Goal: Task Accomplishment & Management: Manage account settings

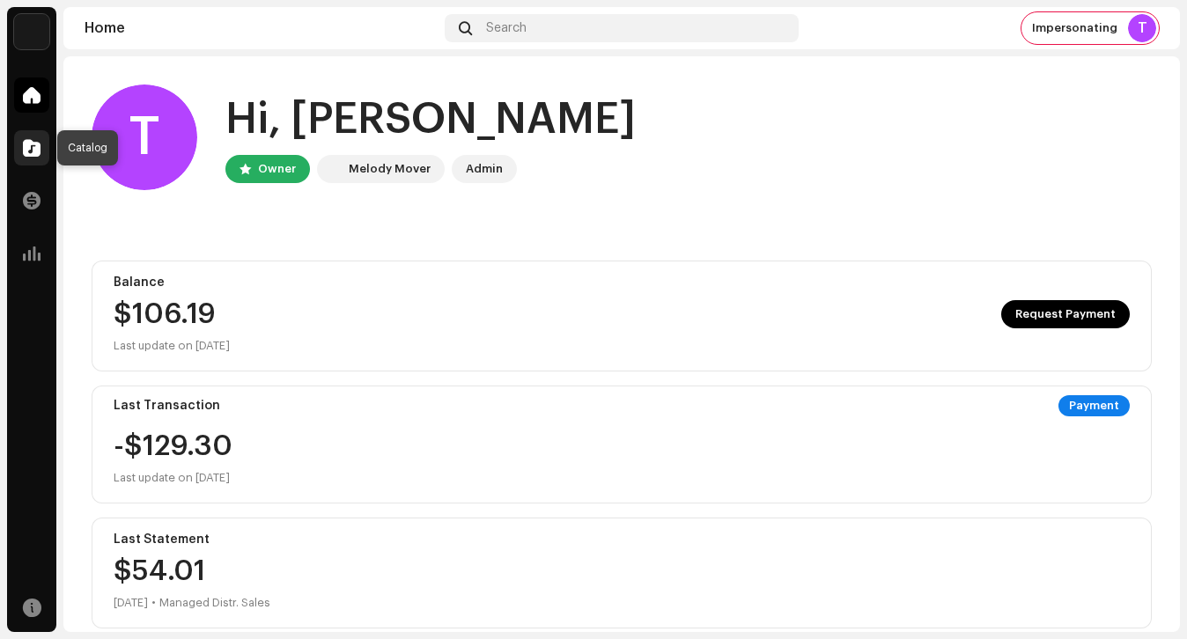
click at [16, 143] on div at bounding box center [31, 147] width 35 height 35
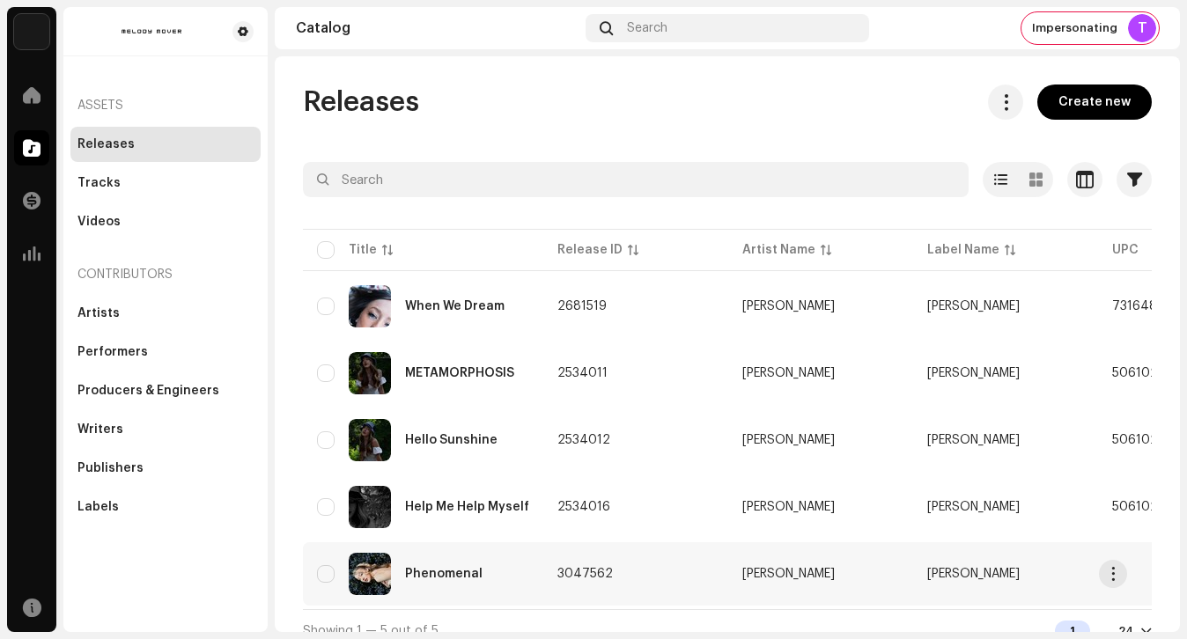
click at [496, 596] on td "Phenomenal" at bounding box center [423, 573] width 240 height 63
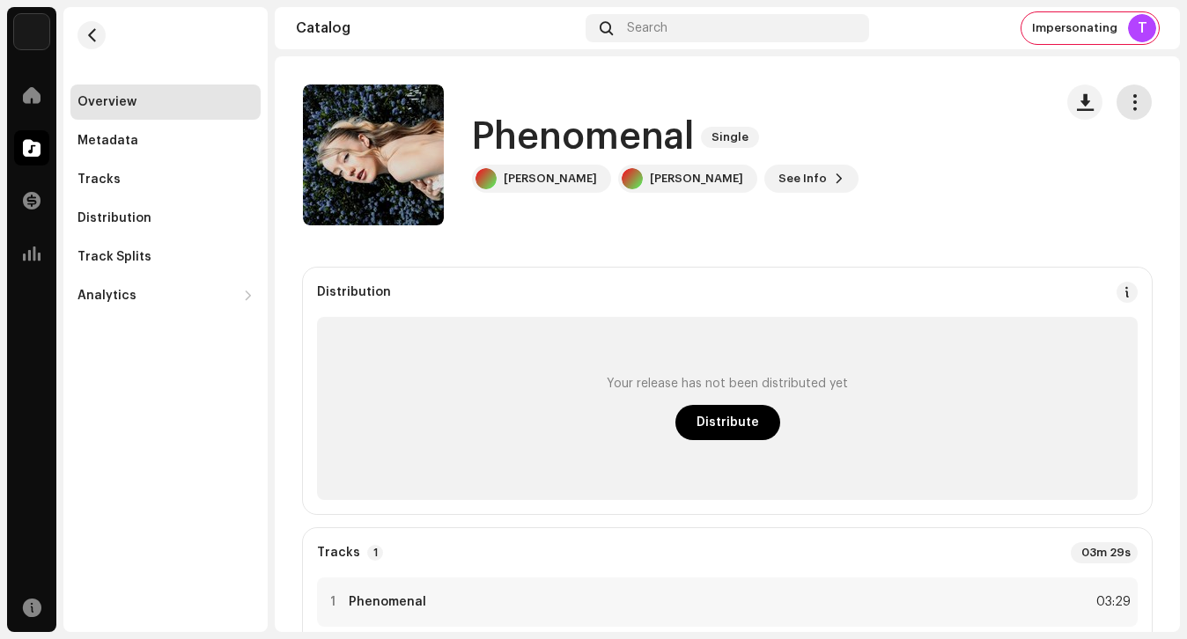
click at [1117, 85] on button "button" at bounding box center [1133, 102] width 35 height 35
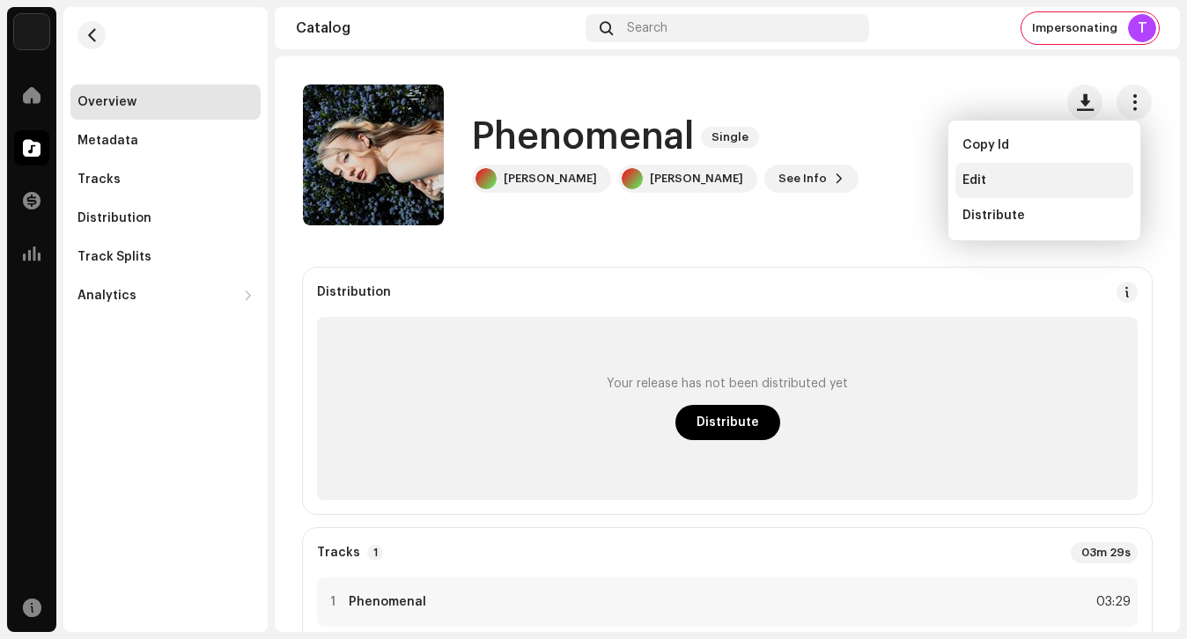
click at [1019, 173] on div "Edit" at bounding box center [1044, 180] width 164 height 14
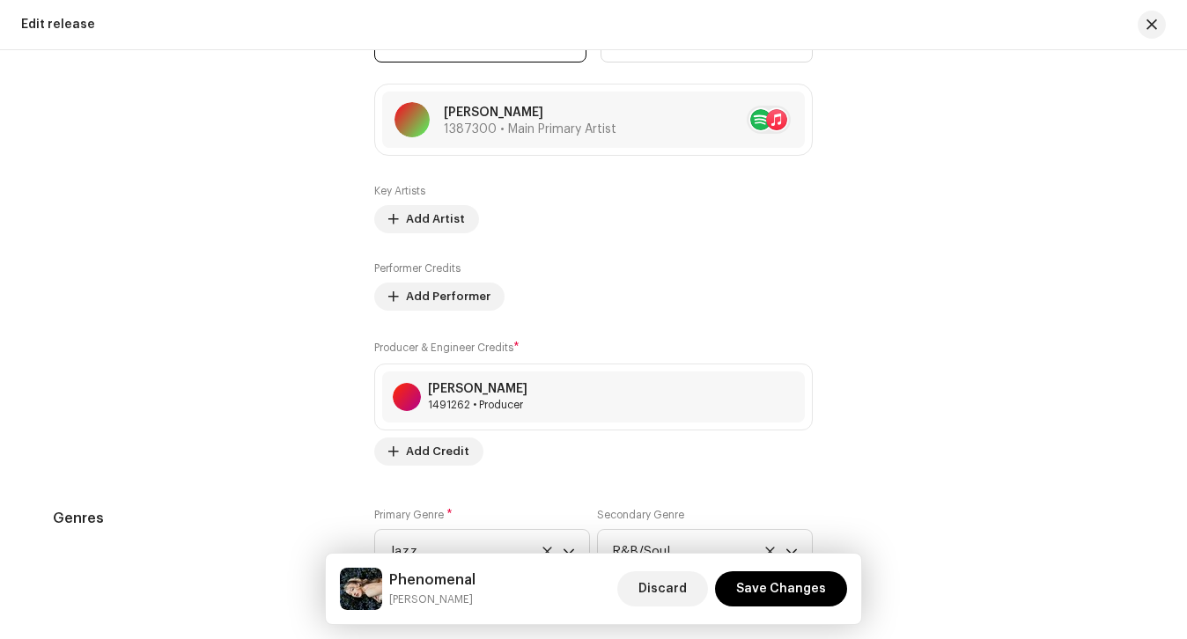
scroll to position [1979, 0]
click at [782, 395] on span at bounding box center [783, 396] width 11 height 14
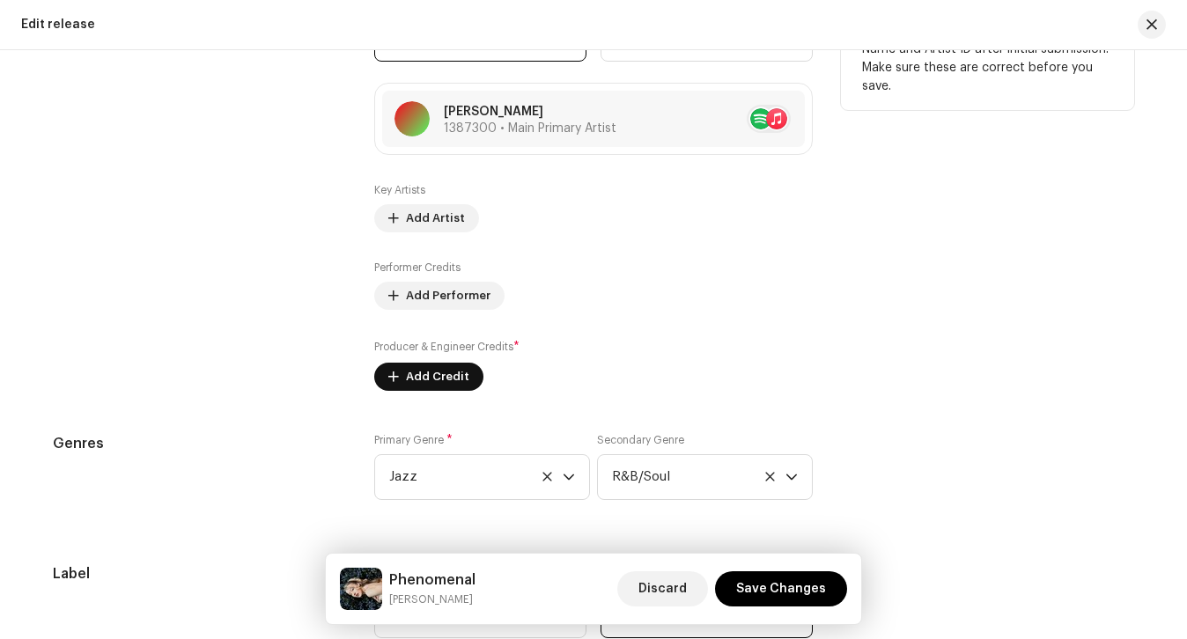
click at [464, 380] on button "Add Credit" at bounding box center [428, 377] width 109 height 28
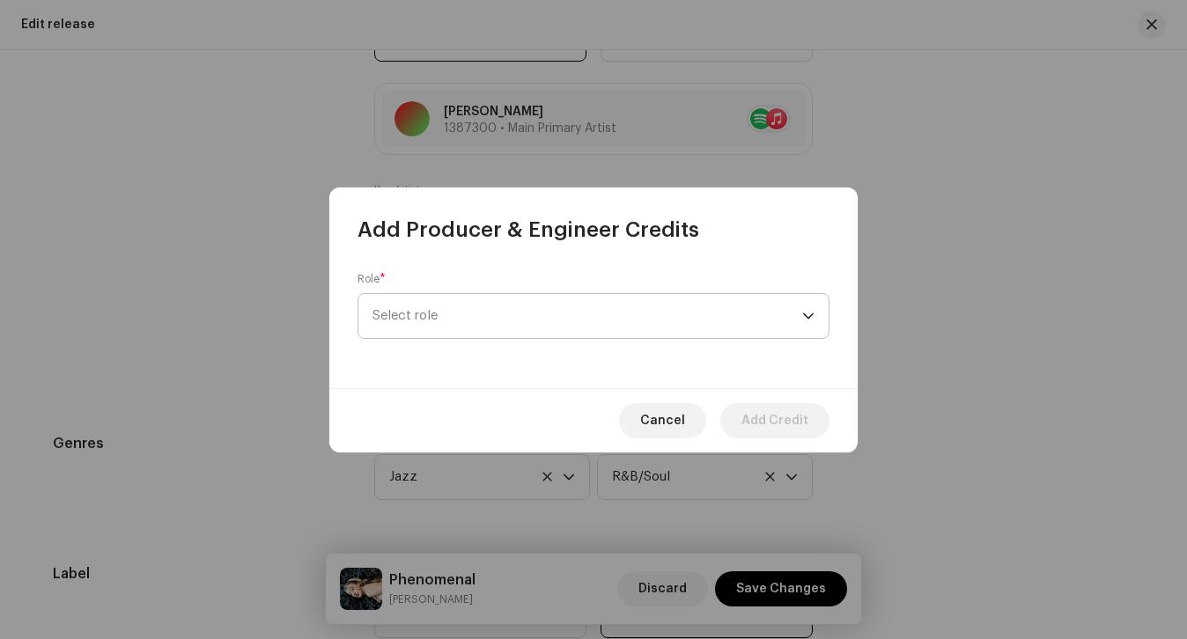
click at [471, 337] on div "Role * Select role" at bounding box center [593, 305] width 472 height 67
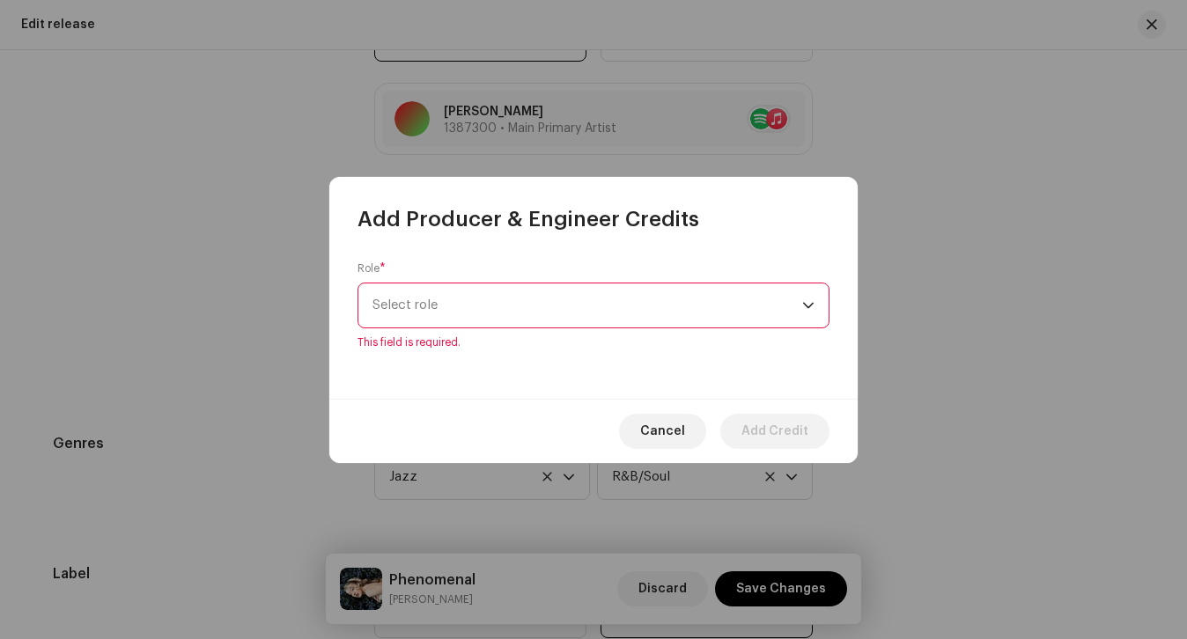
click at [480, 283] on p-select "Select role" at bounding box center [593, 306] width 472 height 46
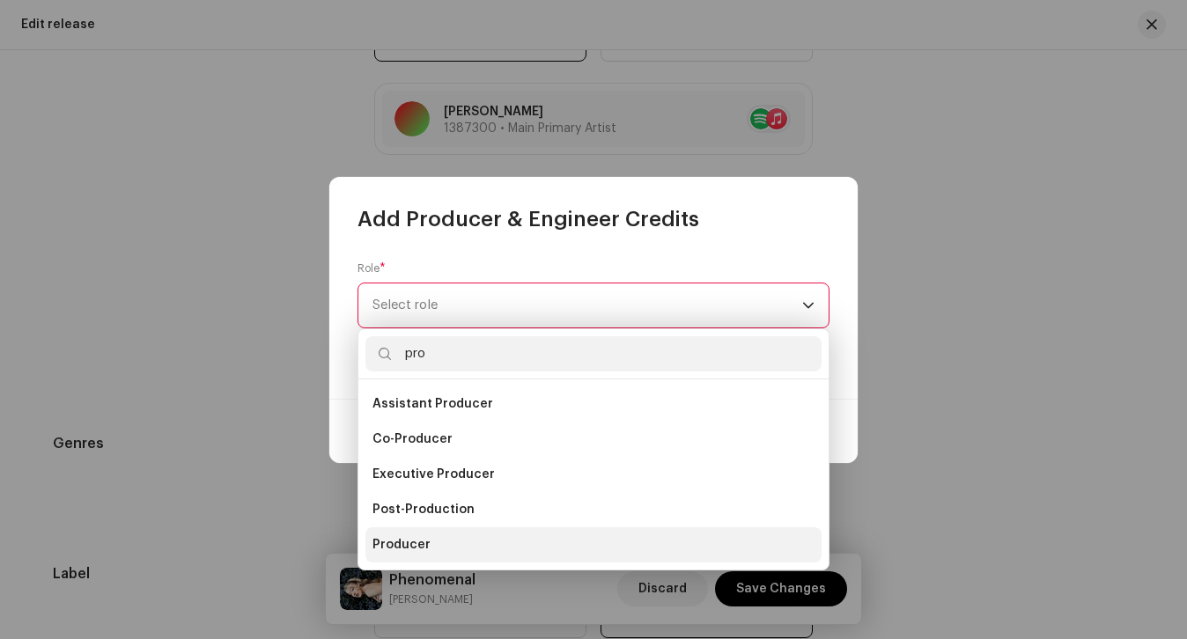
type input "pro"
click at [439, 552] on li "Producer" at bounding box center [593, 544] width 456 height 35
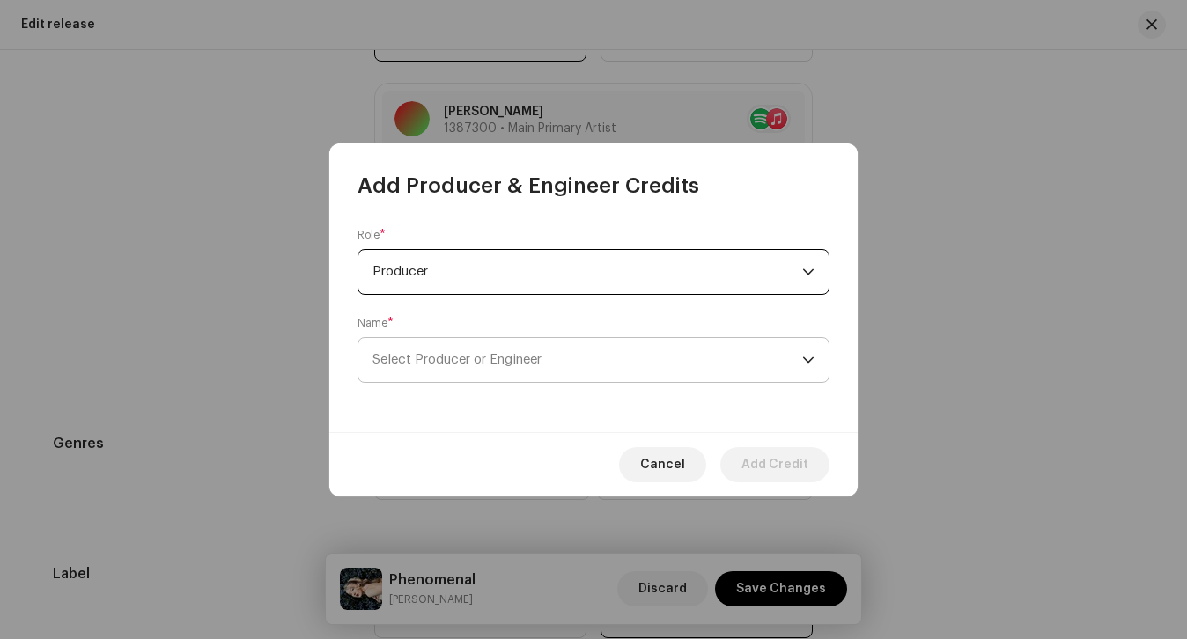
click at [451, 364] on span "Select Producer or Engineer" at bounding box center [456, 359] width 169 height 13
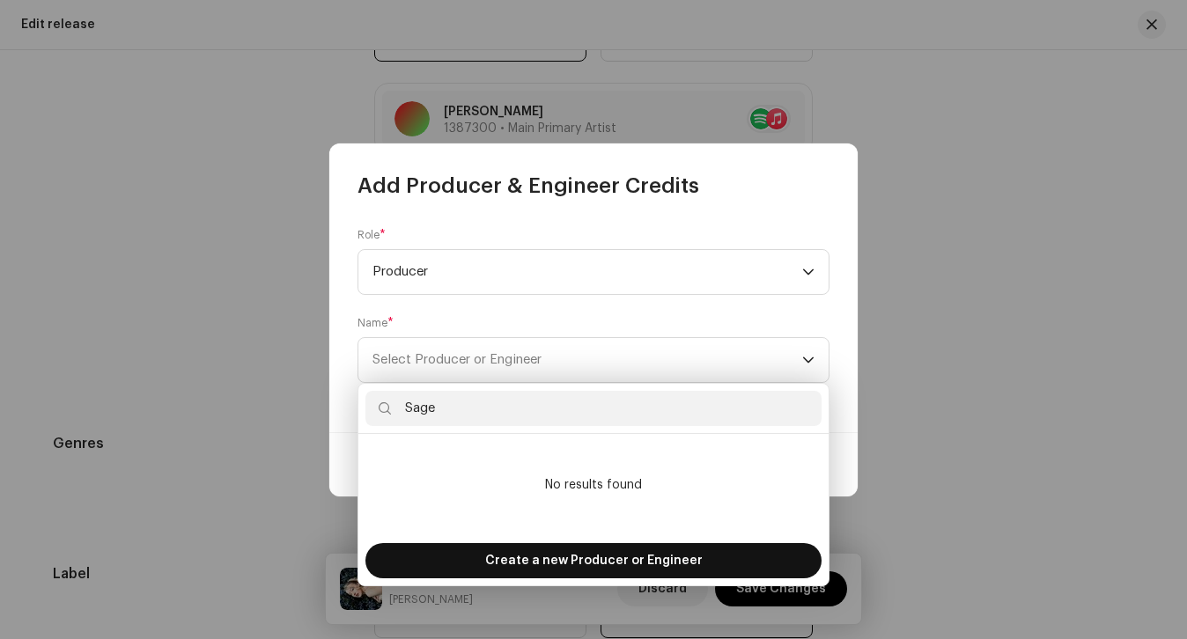
type input "Sage"
click at [505, 559] on span "Create a new Producer or Engineer" at bounding box center [593, 560] width 217 height 35
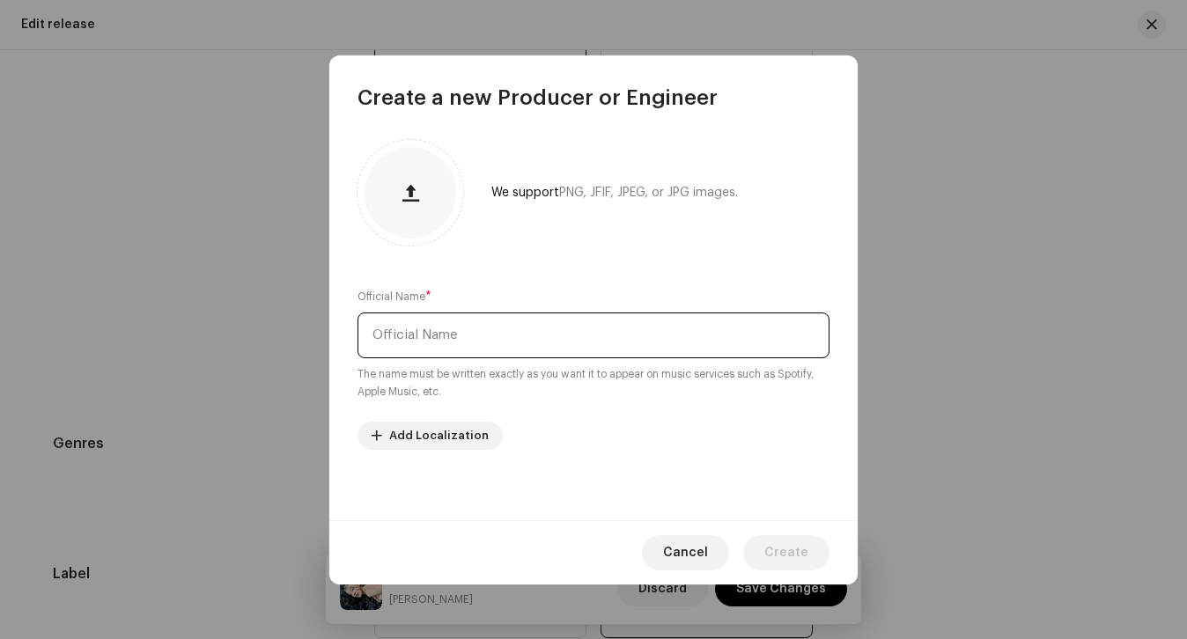
click at [492, 344] on input "text" at bounding box center [593, 335] width 472 height 46
type input "Sage"
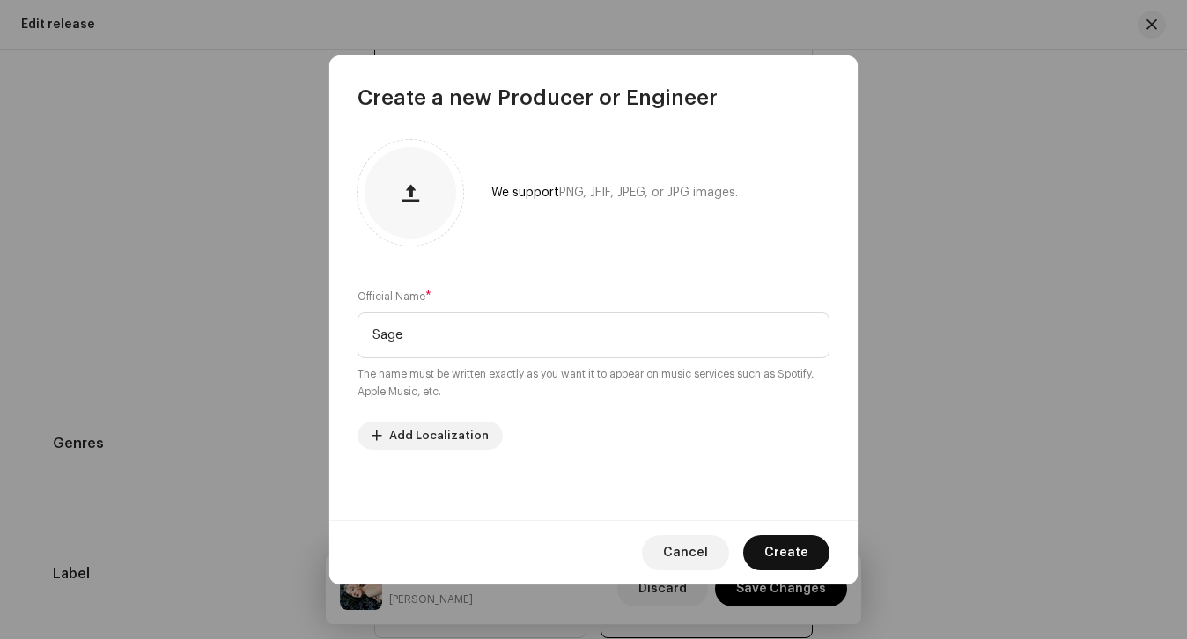
click at [771, 539] on span "Create" at bounding box center [786, 552] width 44 height 35
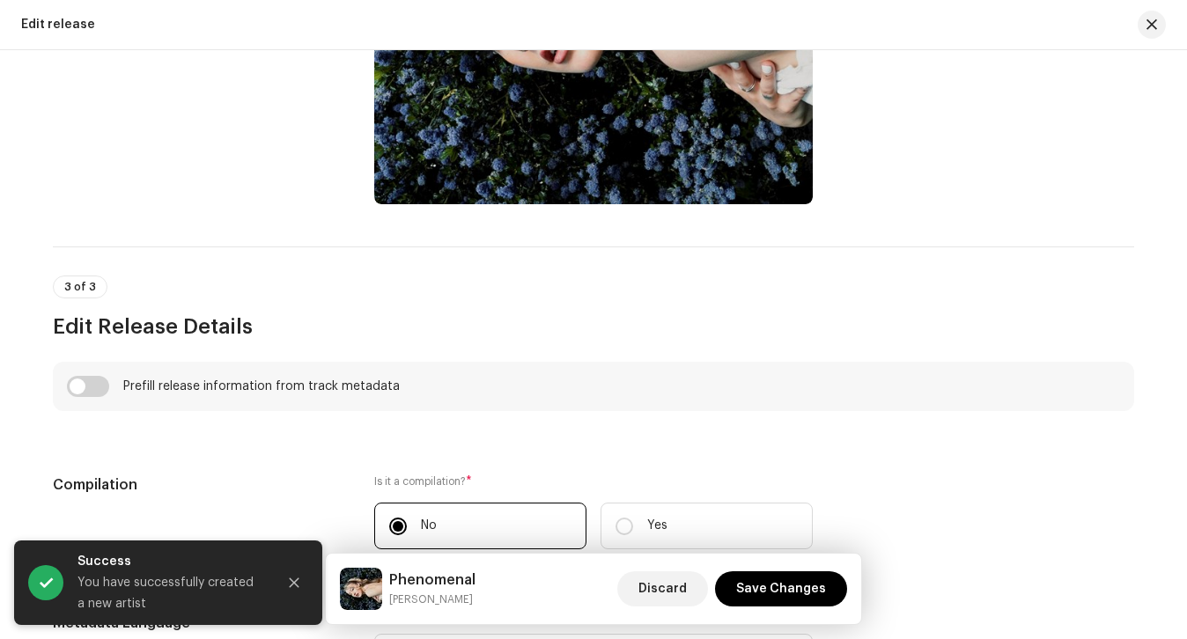
scroll to position [12, 0]
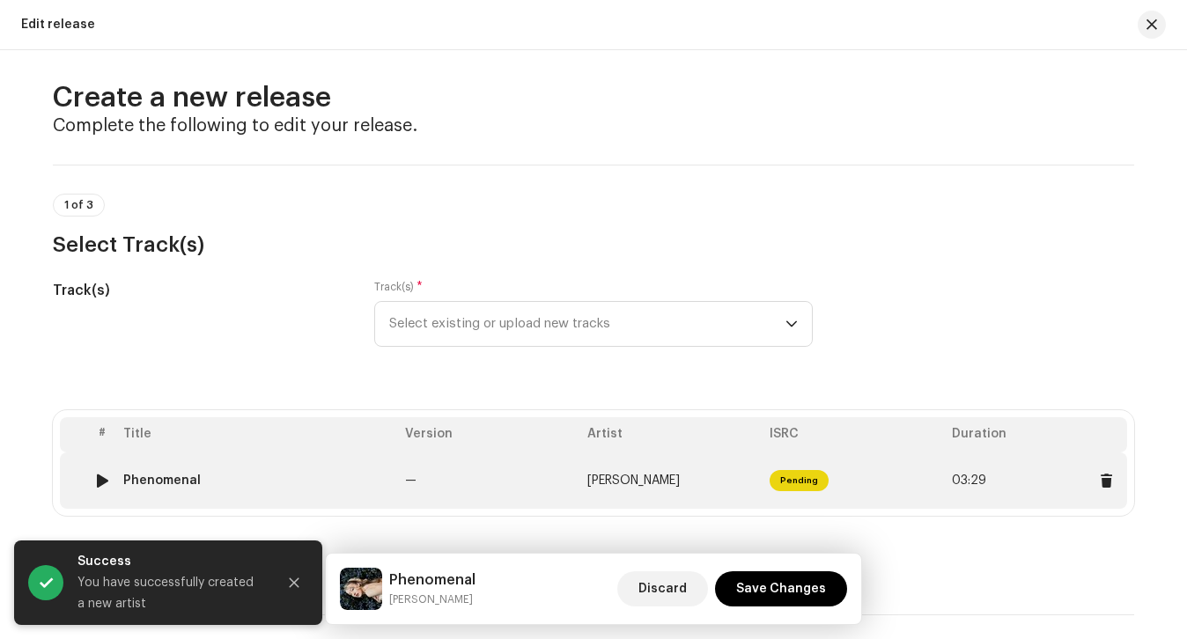
click at [532, 467] on td "—" at bounding box center [489, 480] width 182 height 56
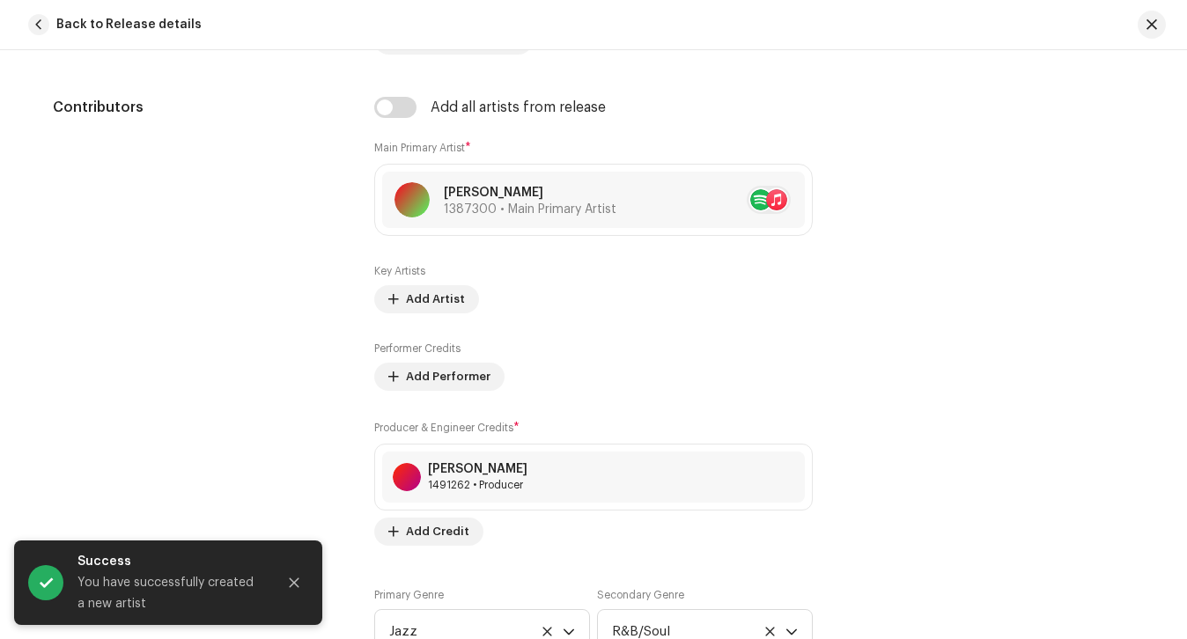
scroll to position [922, 0]
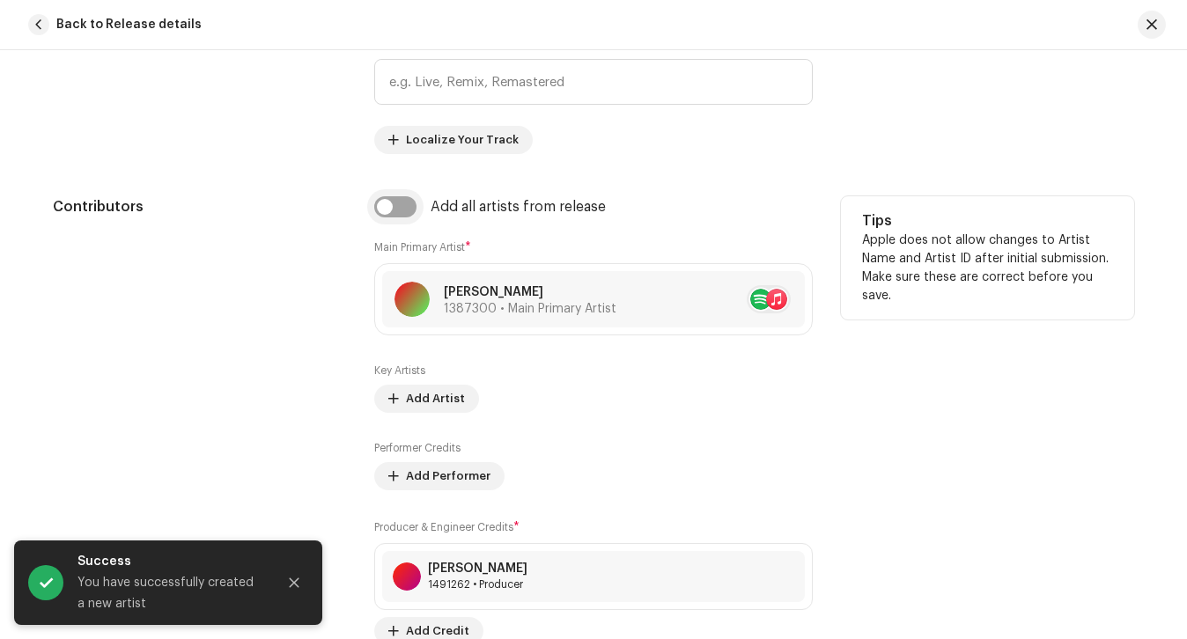
click at [374, 203] on input "checkbox" at bounding box center [395, 206] width 42 height 21
checkbox input "true"
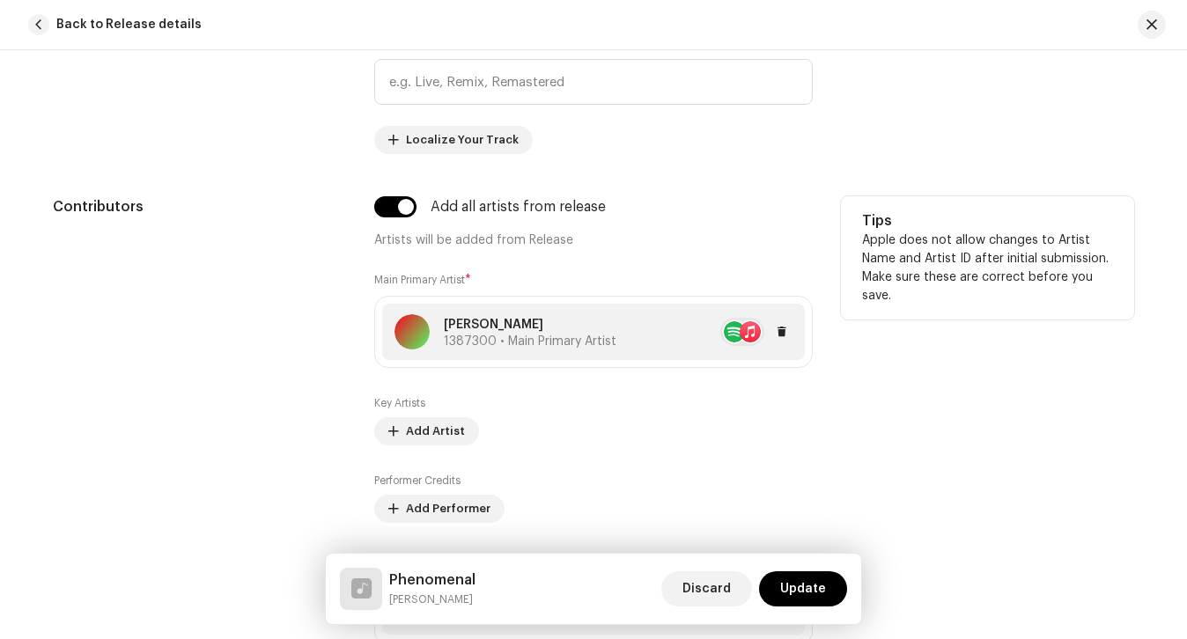
scroll to position [1106, 0]
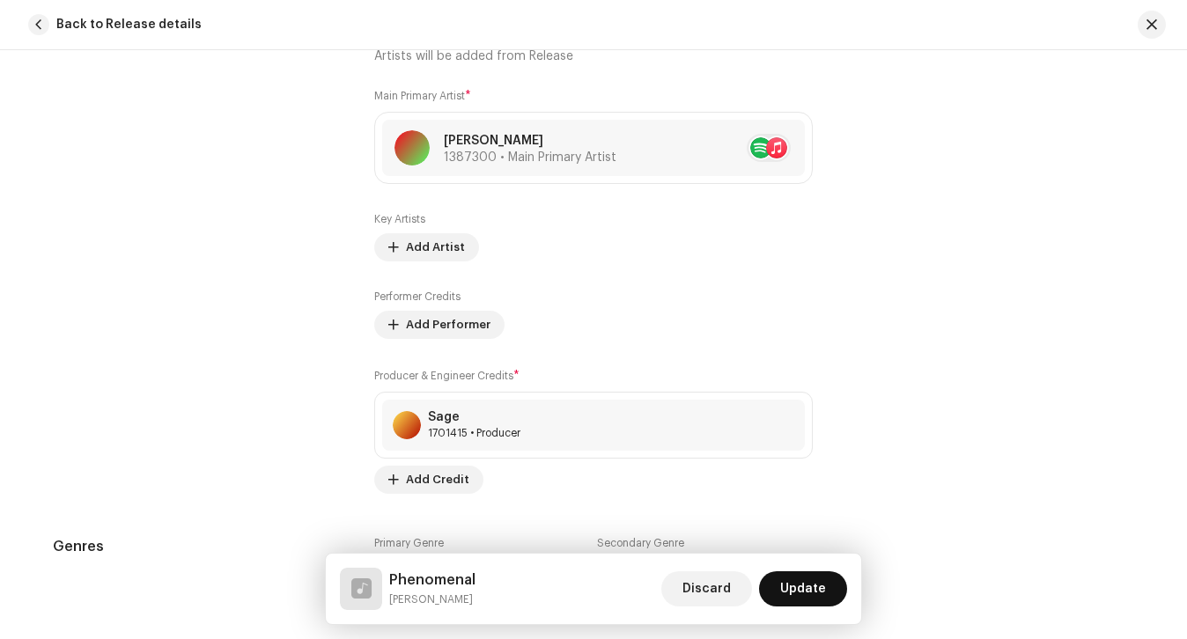
click at [792, 590] on span "Update" at bounding box center [803, 588] width 46 height 35
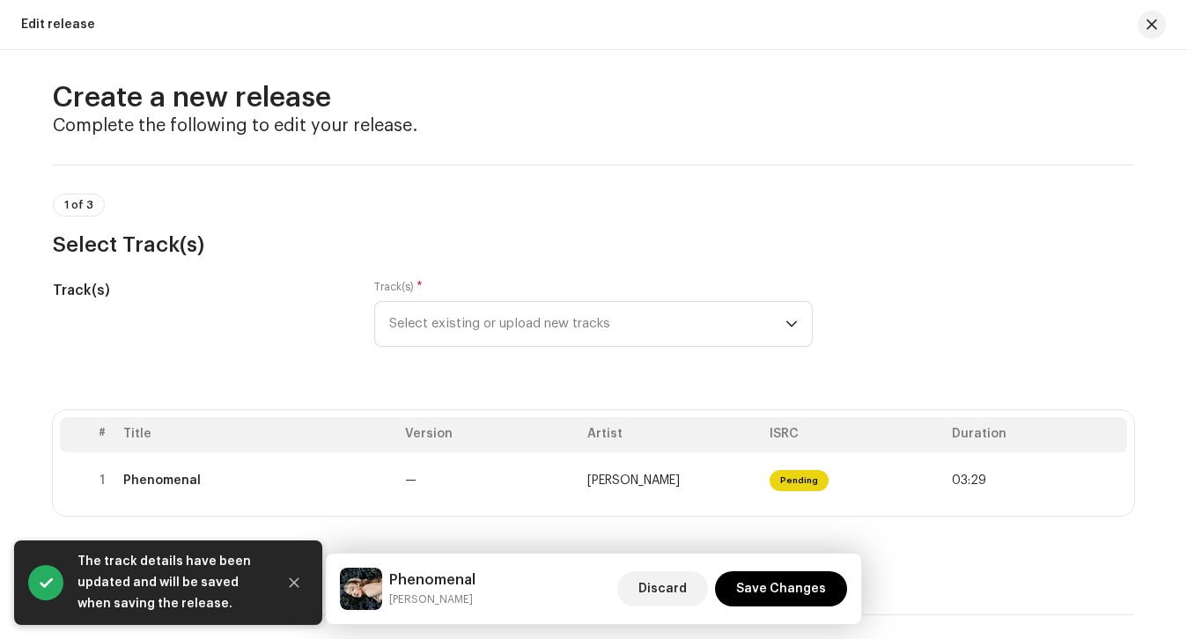
click at [792, 590] on span "Save Changes" at bounding box center [781, 588] width 90 height 35
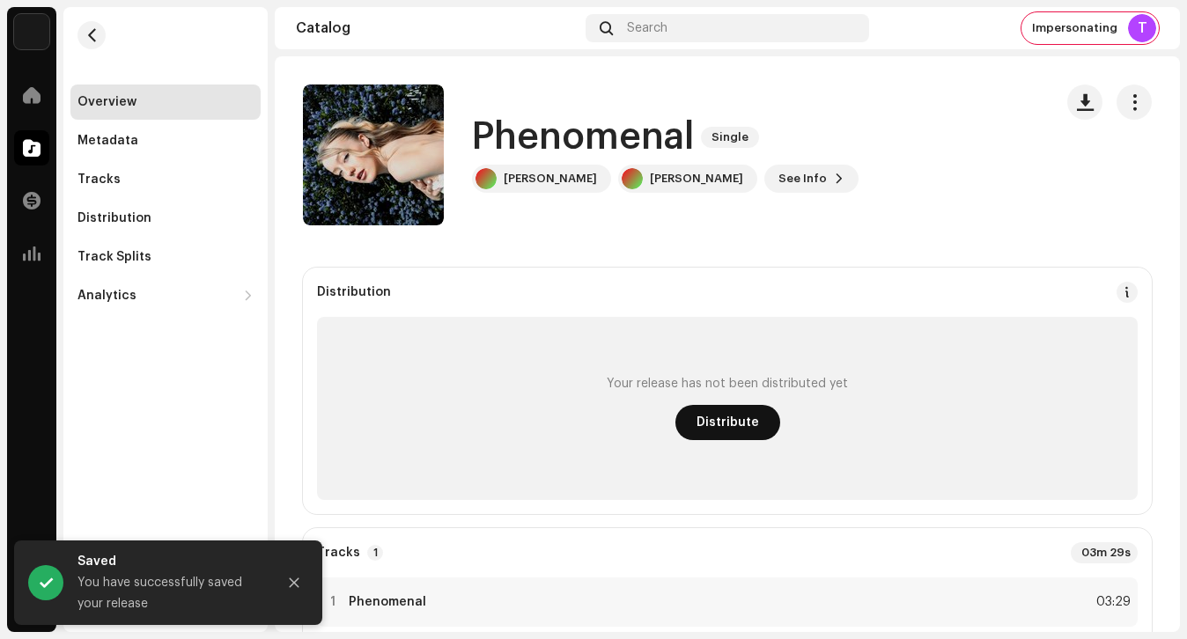
click at [766, 429] on button "Distribute" at bounding box center [727, 422] width 105 height 35
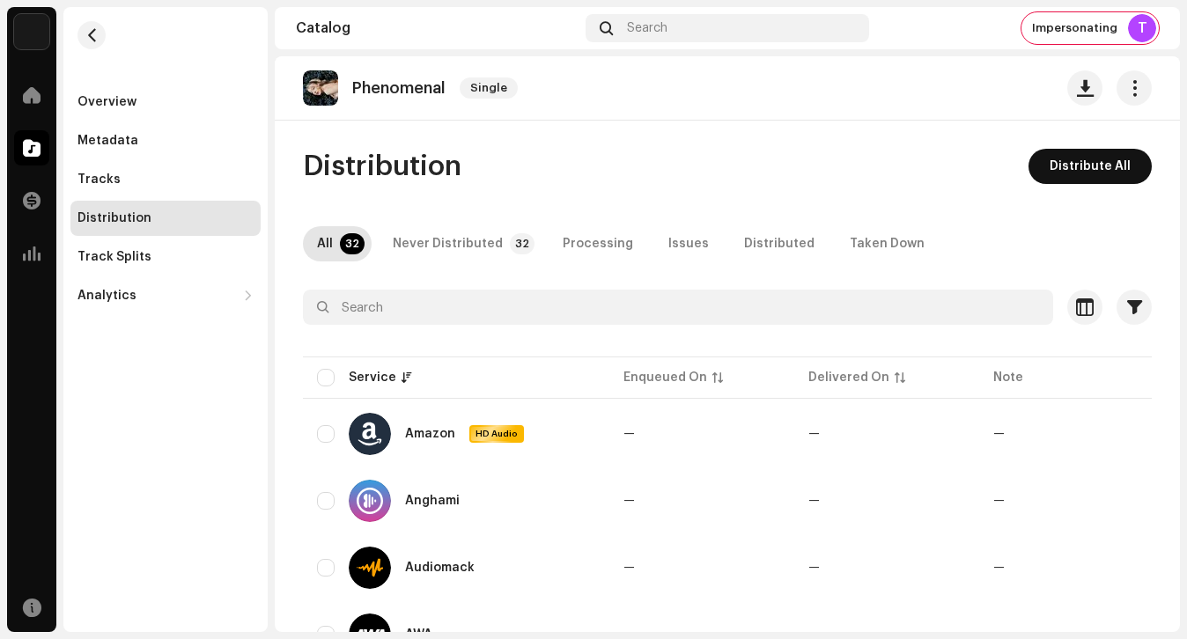
click at [1080, 172] on span "Distribute All" at bounding box center [1089, 166] width 81 height 35
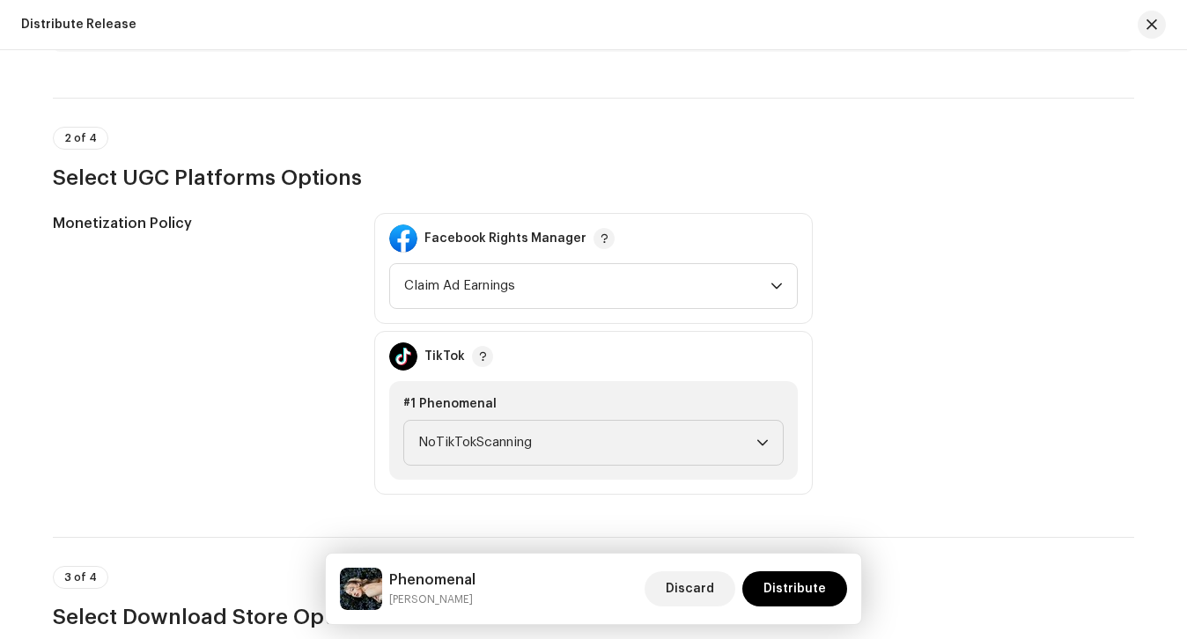
scroll to position [2886, 0]
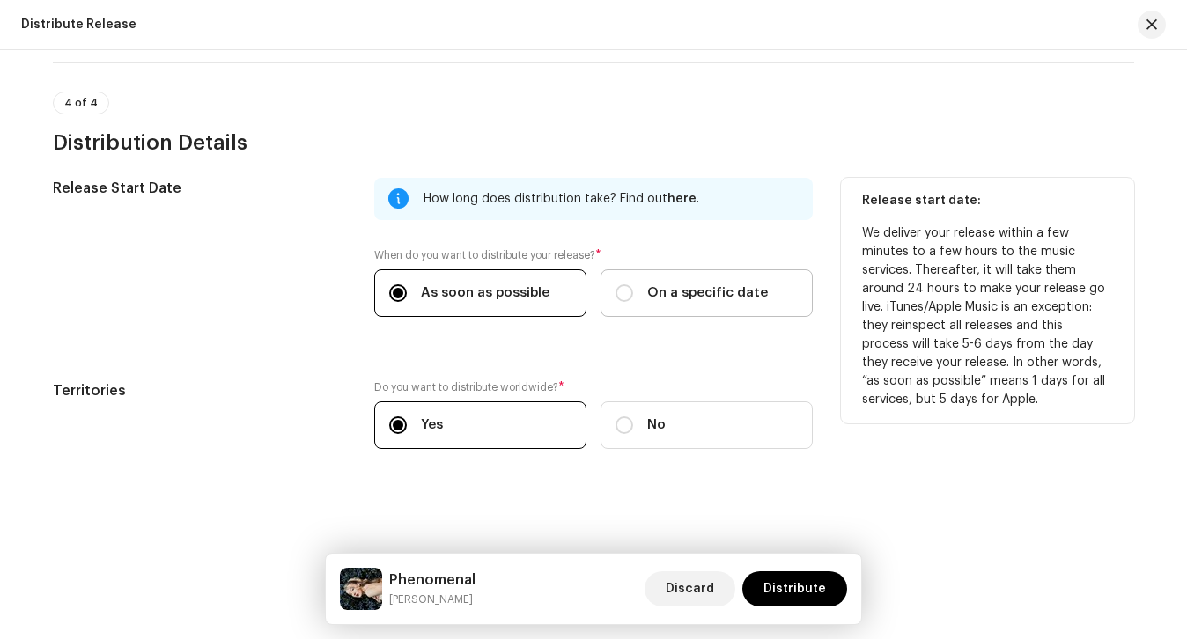
click at [688, 309] on label "On a specific date" at bounding box center [706, 293] width 212 height 48
click at [633, 302] on input "On a specific date" at bounding box center [624, 293] width 18 height 18
radio input "true"
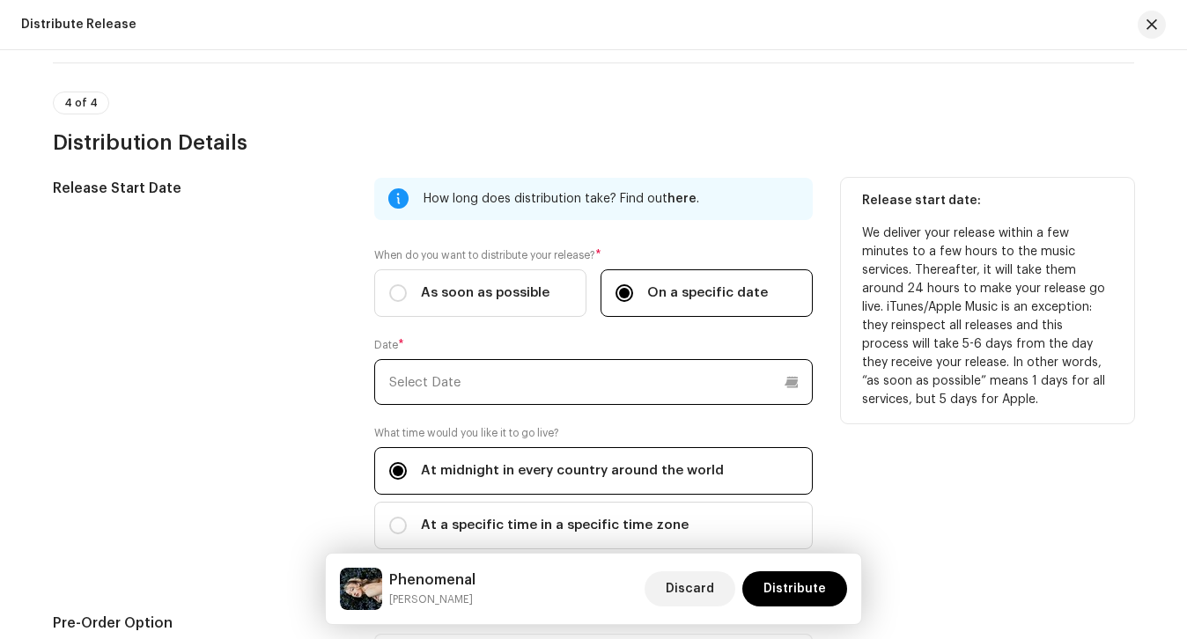
click at [636, 372] on input "text" at bounding box center [593, 382] width 438 height 46
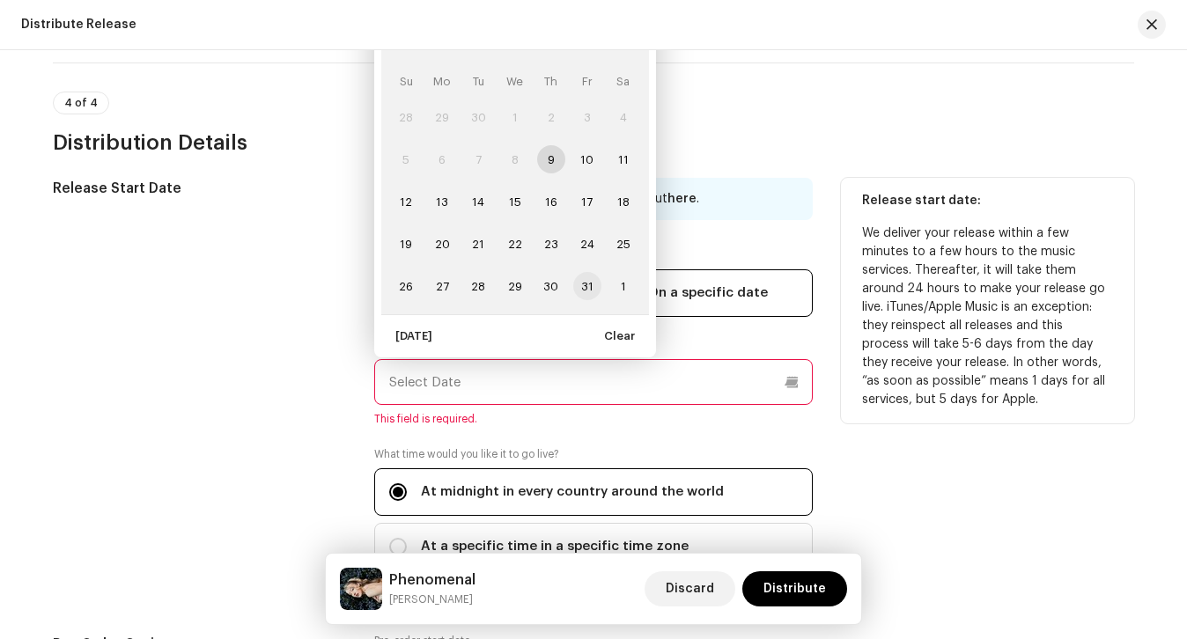
click at [592, 278] on span "31" at bounding box center [587, 286] width 28 height 28
type input "[DATE]"
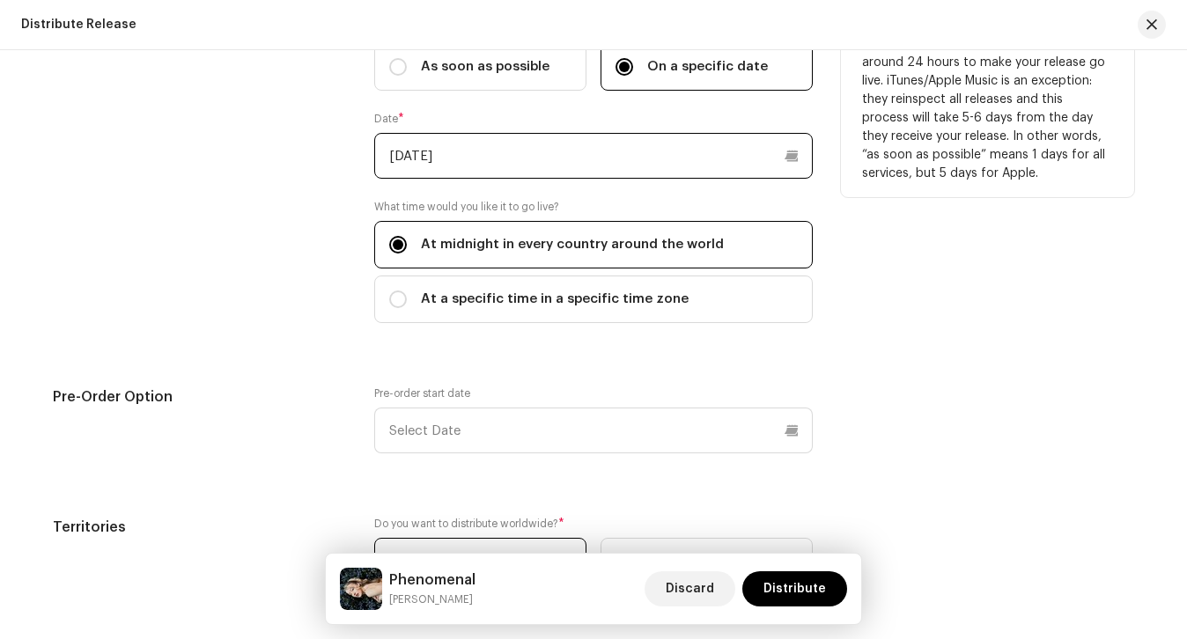
scroll to position [3114, 0]
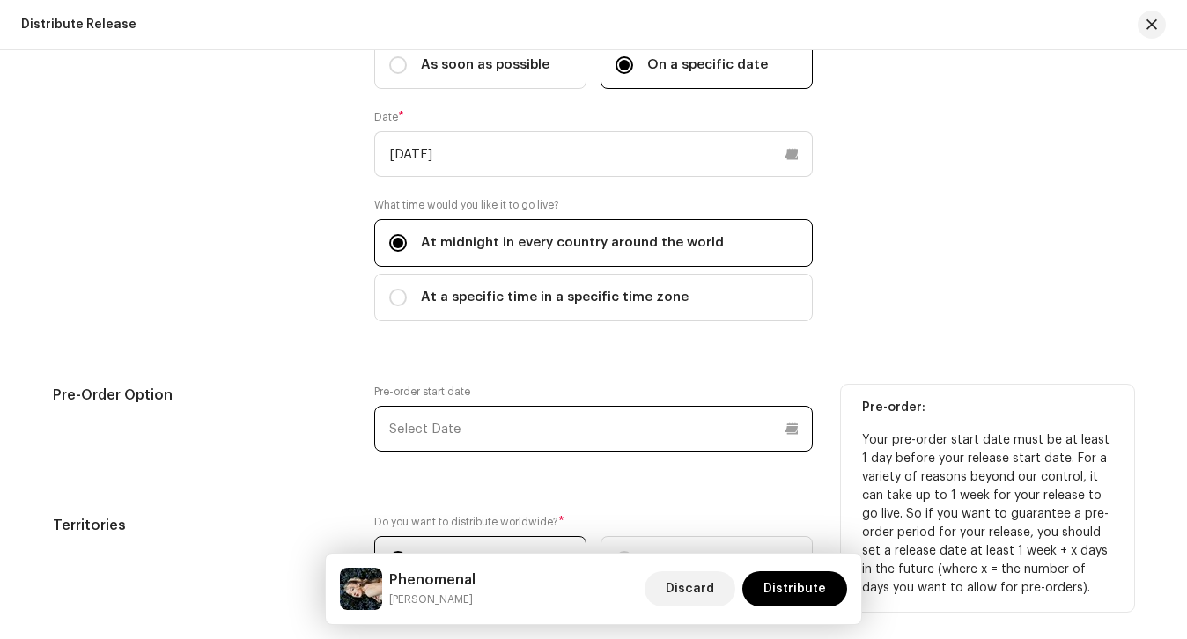
click at [573, 434] on input "text" at bounding box center [593, 429] width 438 height 46
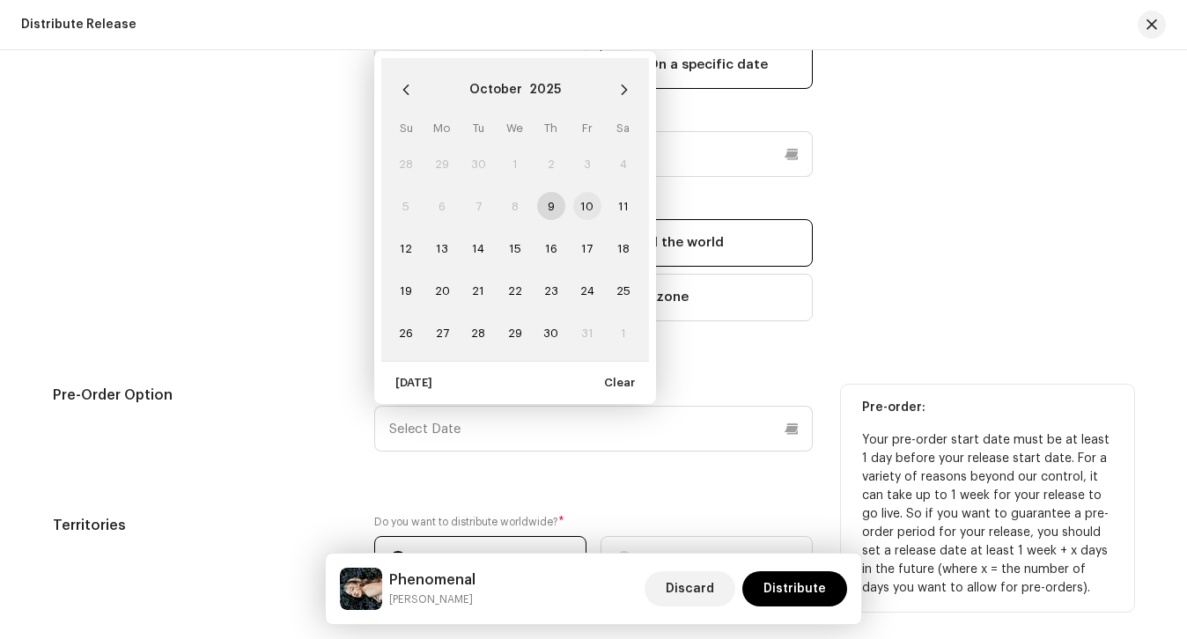
click at [577, 214] on span "10" at bounding box center [587, 206] width 28 height 28
type input "[DATE]"
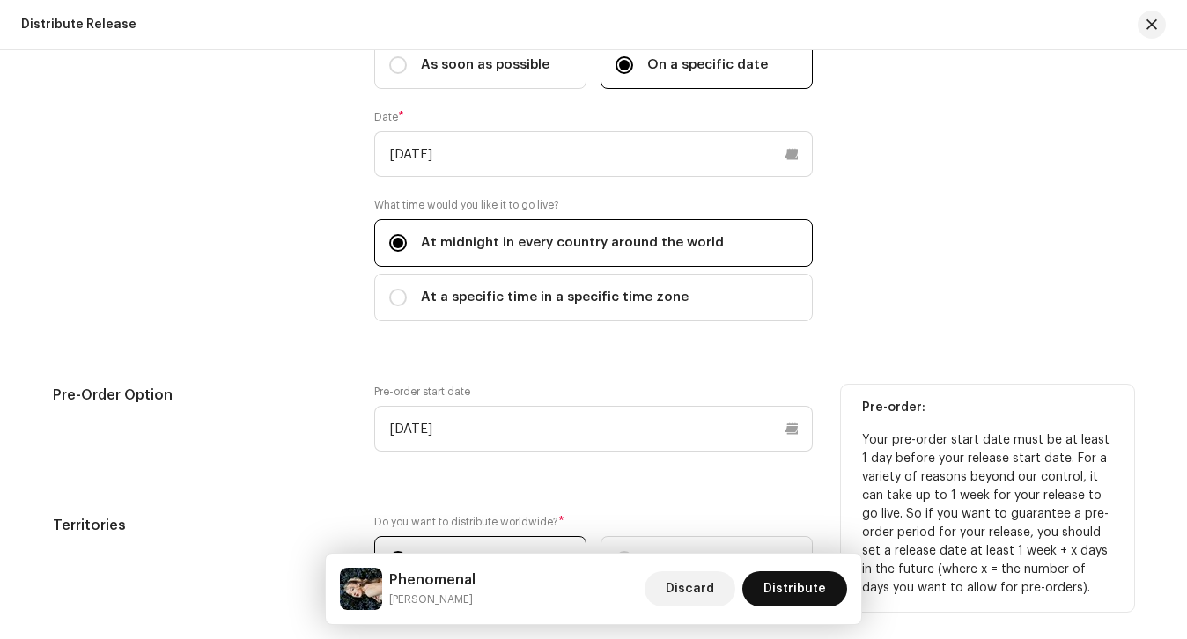
click at [757, 581] on button "Distribute" at bounding box center [794, 588] width 105 height 35
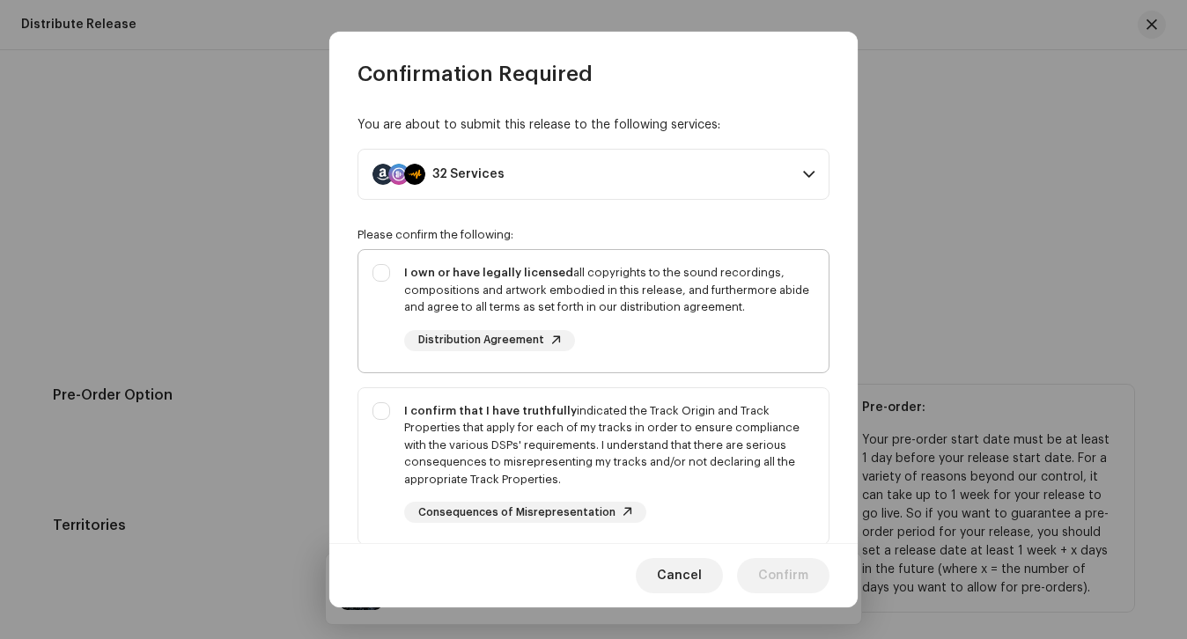
click at [651, 347] on div "I own or have legally licensed all copyrights to the sound recordings, composit…" at bounding box center [609, 307] width 410 height 87
checkbox input "true"
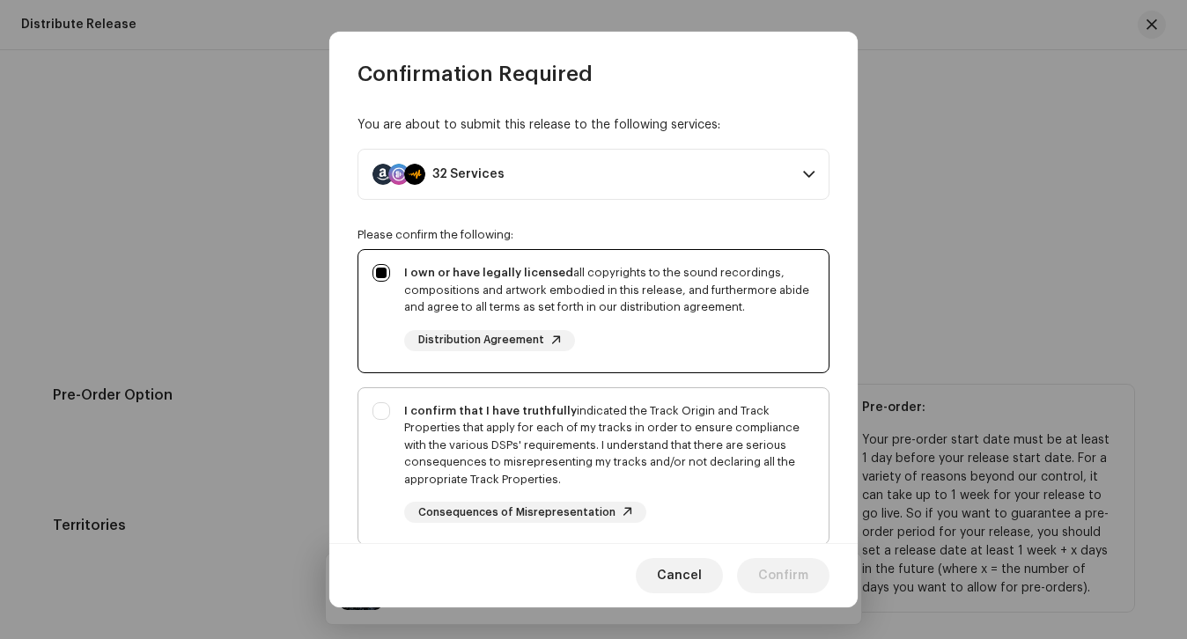
click at [651, 405] on div "I confirm that I have truthfully indicated the Track Origin and Track Propertie…" at bounding box center [609, 445] width 410 height 86
checkbox input "true"
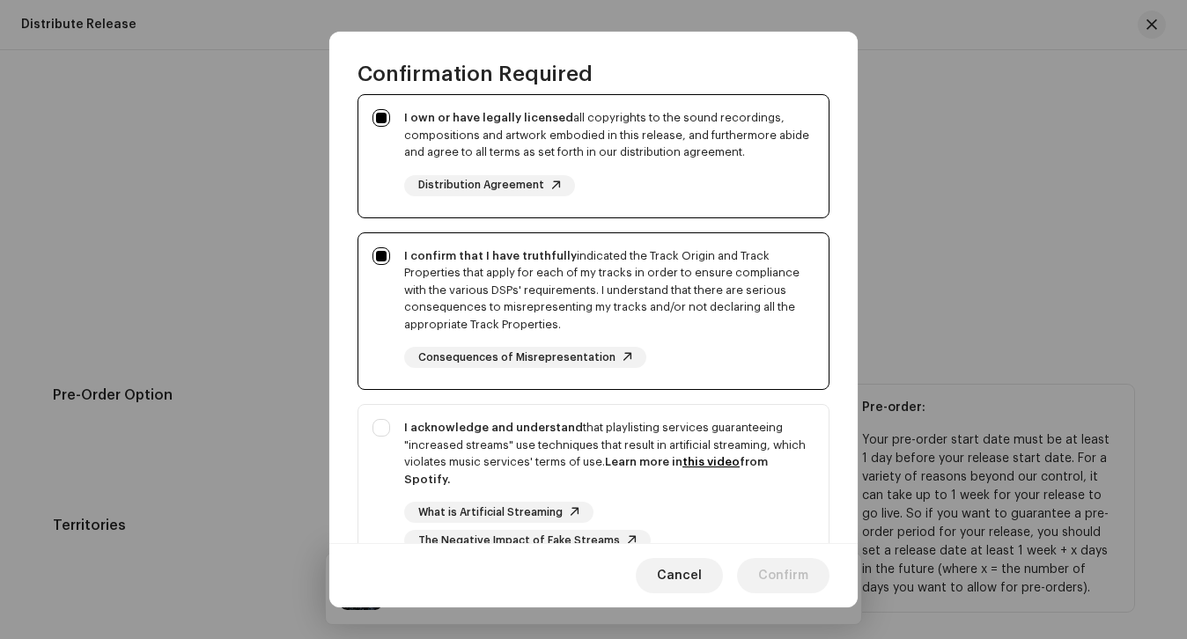
scroll to position [154, 0]
click at [518, 442] on div "I acknowledge and understand that playlisting services guaranteeing "increased …" at bounding box center [609, 454] width 410 height 69
checkbox input "true"
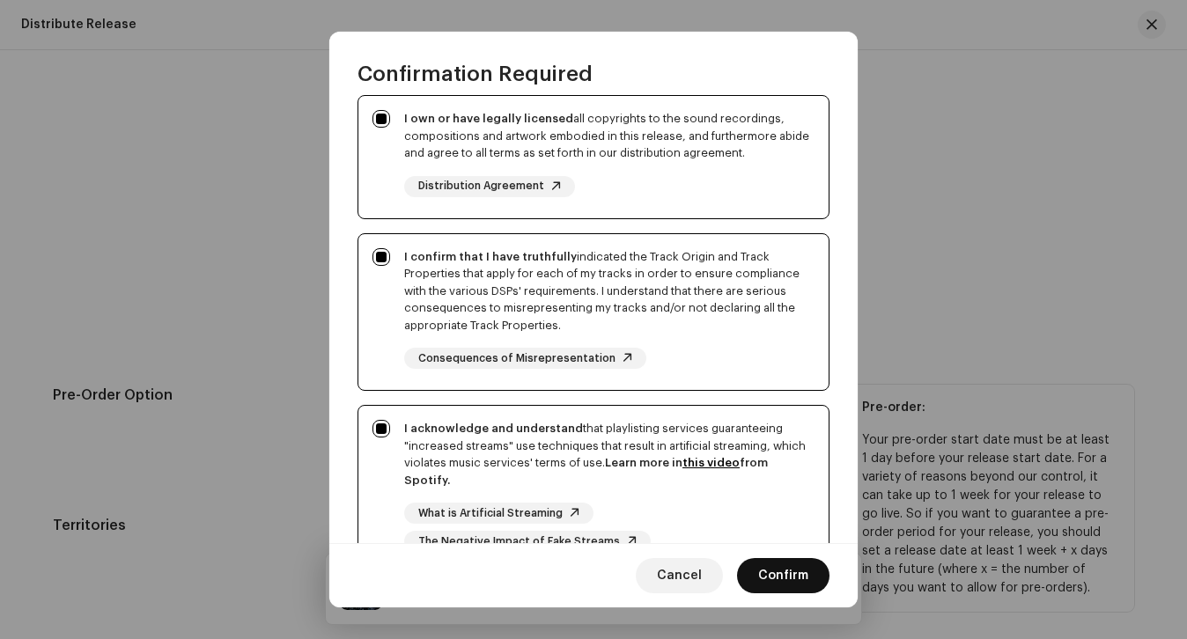
click at [784, 562] on span "Confirm" at bounding box center [783, 575] width 50 height 35
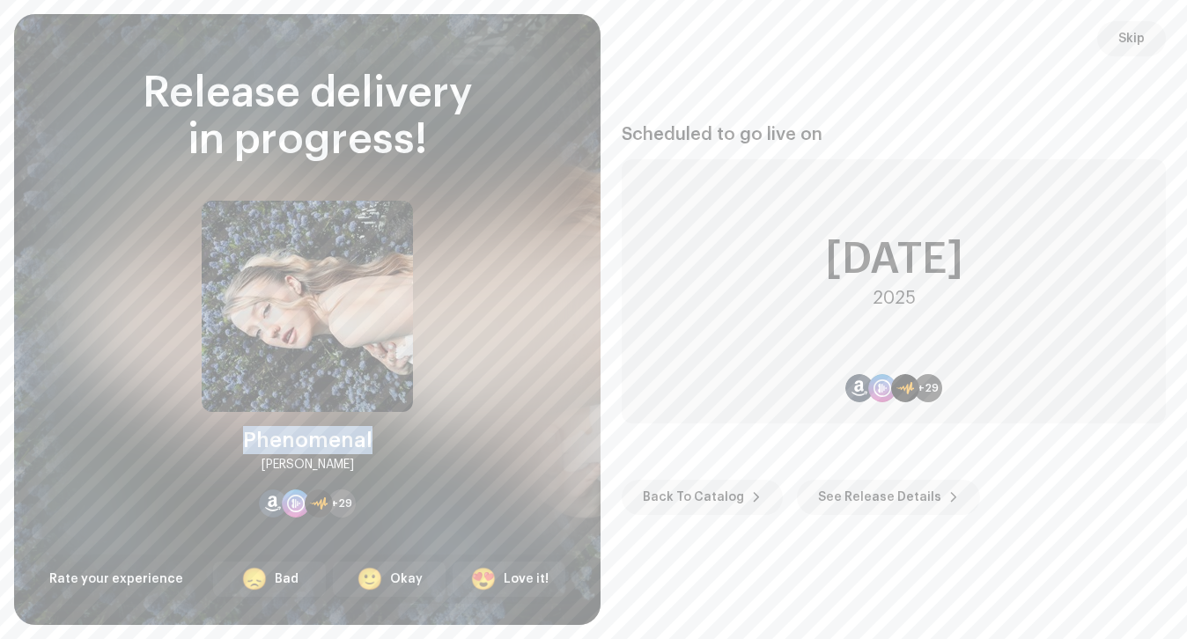
drag, startPoint x: 373, startPoint y: 442, endPoint x: 228, endPoint y: 442, distance: 145.2
click at [228, 442] on div "Phenomenal [PERSON_NAME] +29" at bounding box center [307, 359] width 211 height 317
copy div "Phenomenal"
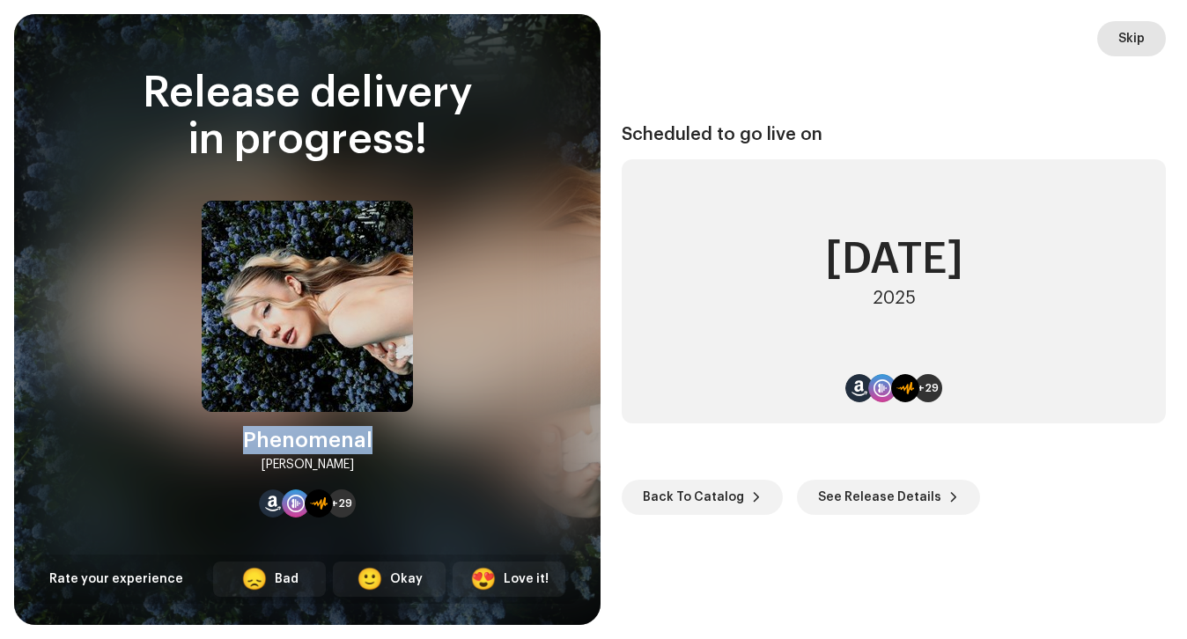
click at [1121, 42] on span "Skip" at bounding box center [1131, 38] width 26 height 35
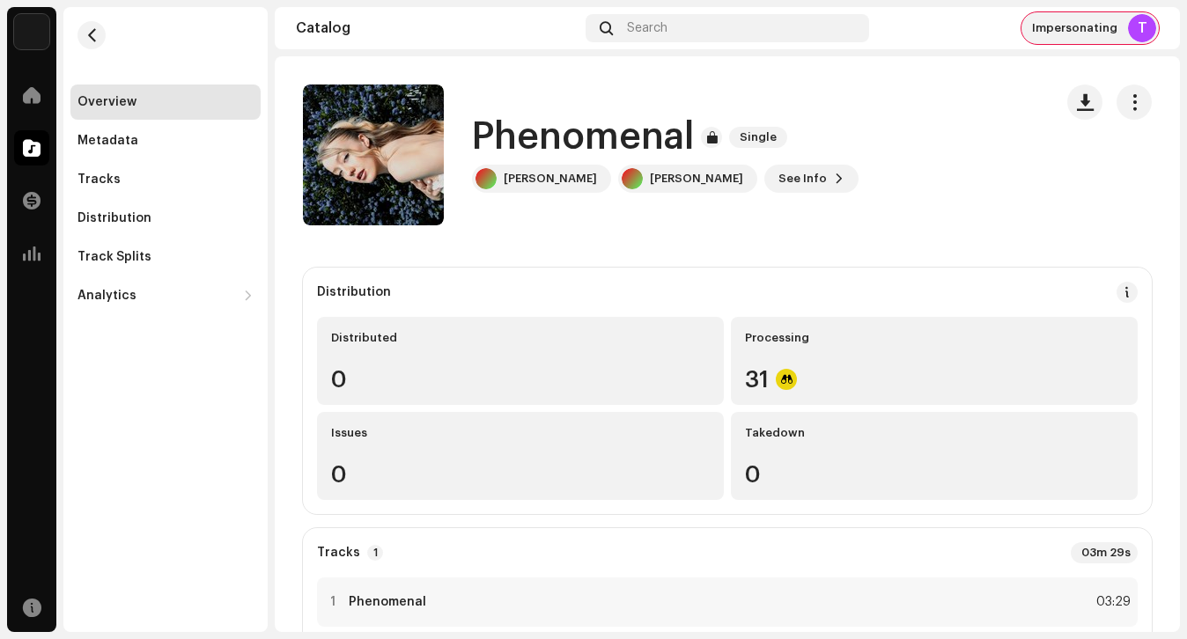
click at [1104, 35] on div "Impersonating T" at bounding box center [1089, 28] width 137 height 32
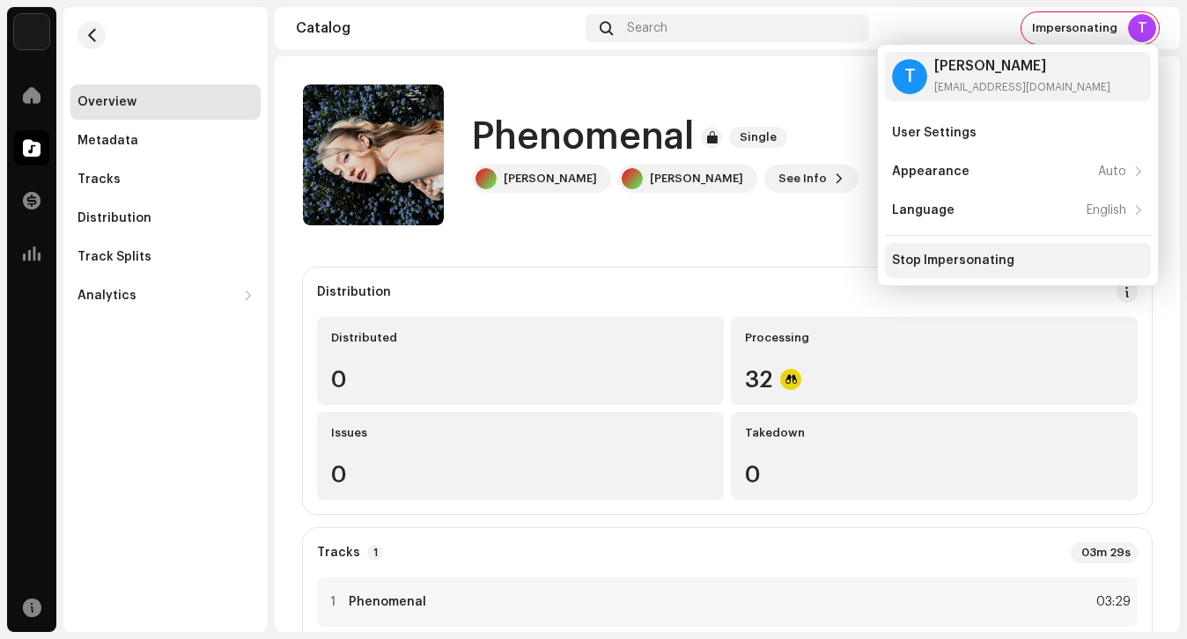
click at [969, 257] on div "Stop Impersonating" at bounding box center [953, 261] width 122 height 14
